Goal: Navigation & Orientation: Find specific page/section

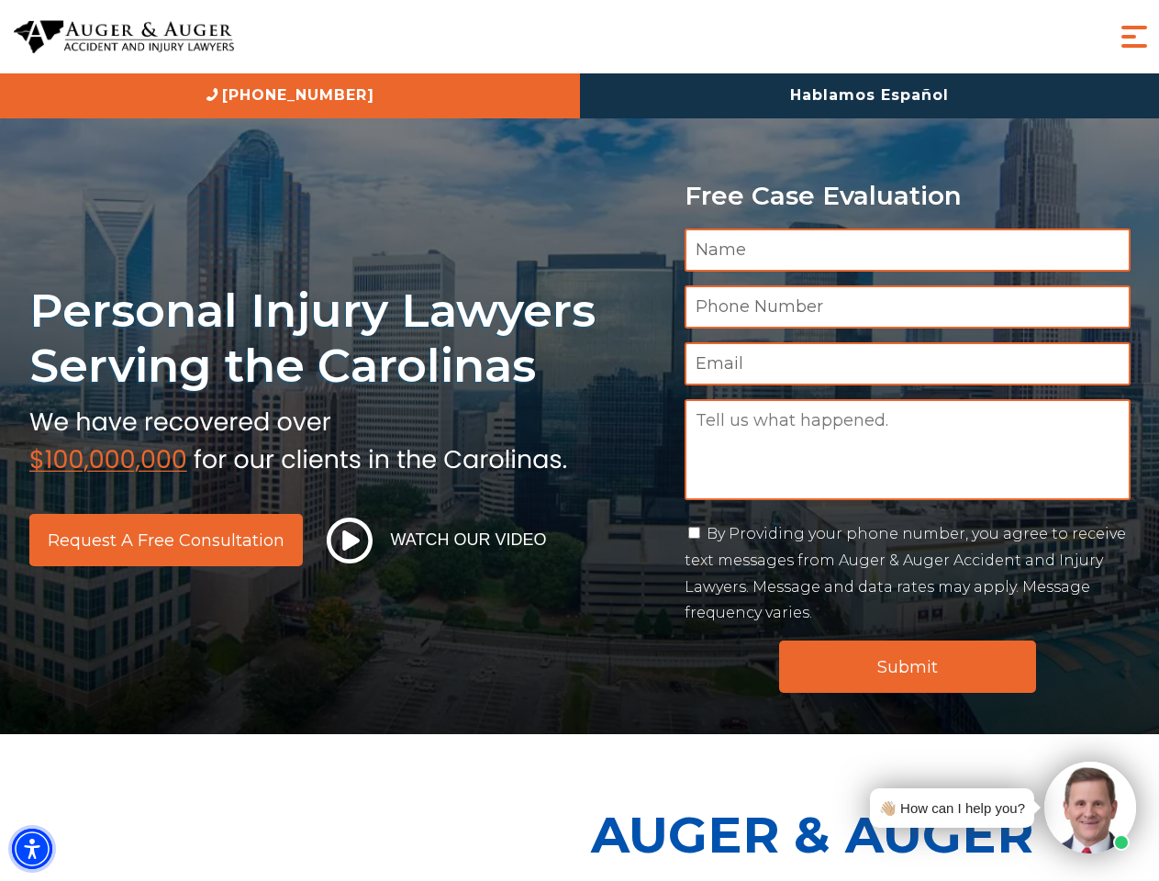
click at [32, 849] on img "Accessibility Menu" at bounding box center [32, 849] width 40 height 40
